Goal: Browse casually

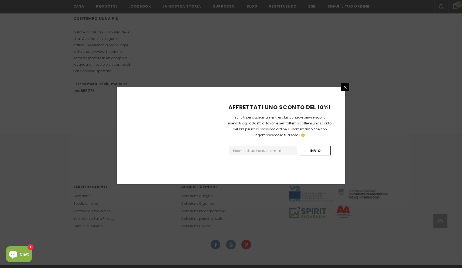
scroll to position [285, 0]
